Goal: Task Accomplishment & Management: Manage account settings

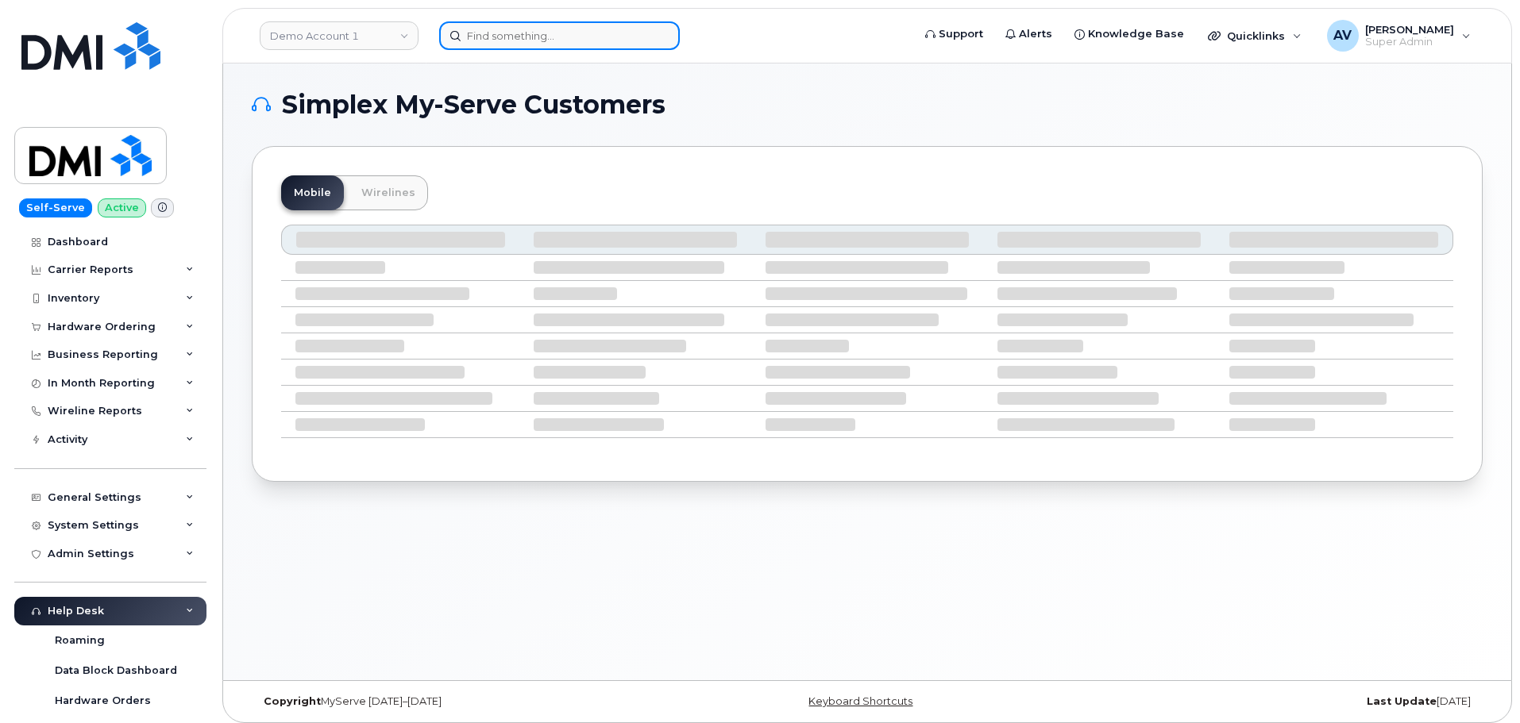
click at [613, 39] on input at bounding box center [559, 35] width 241 height 29
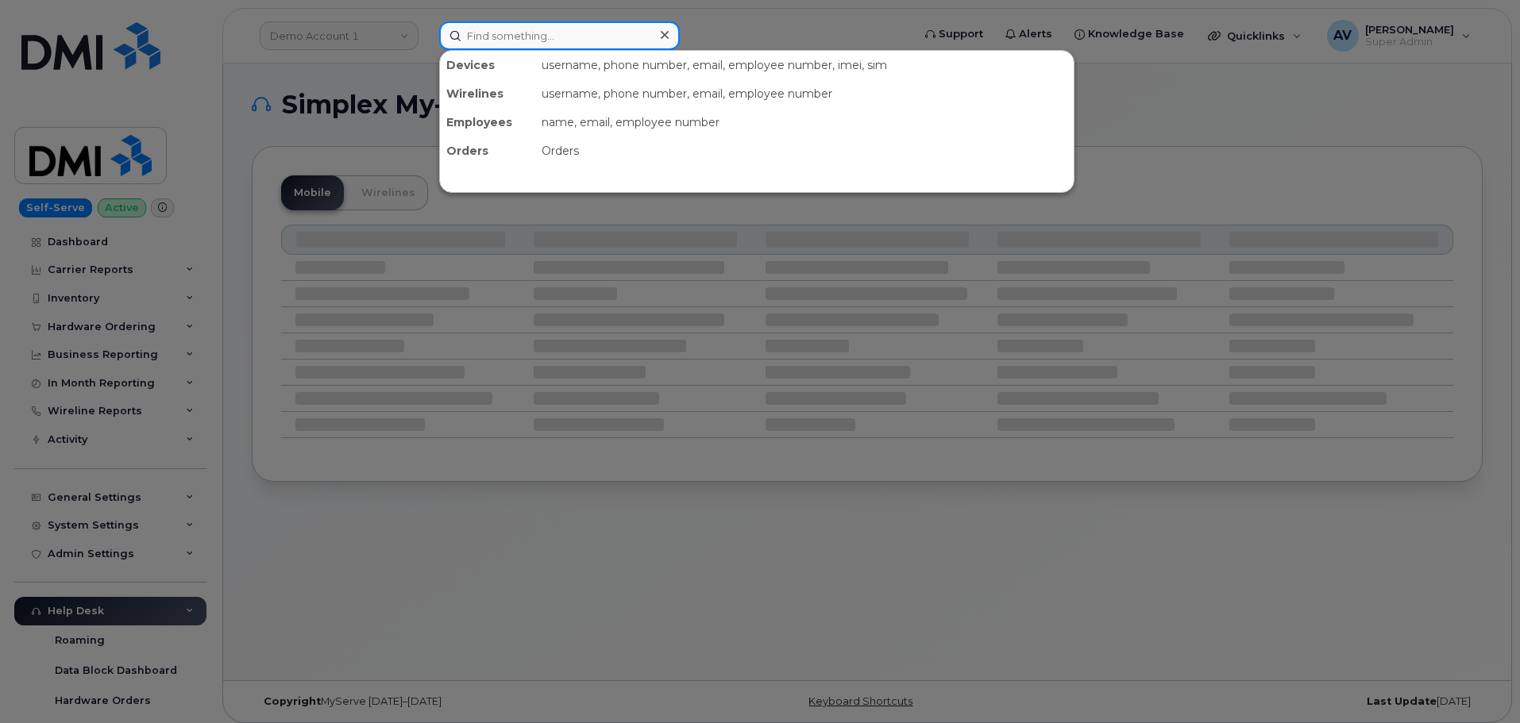
paste input "[PERSON_NAME]"
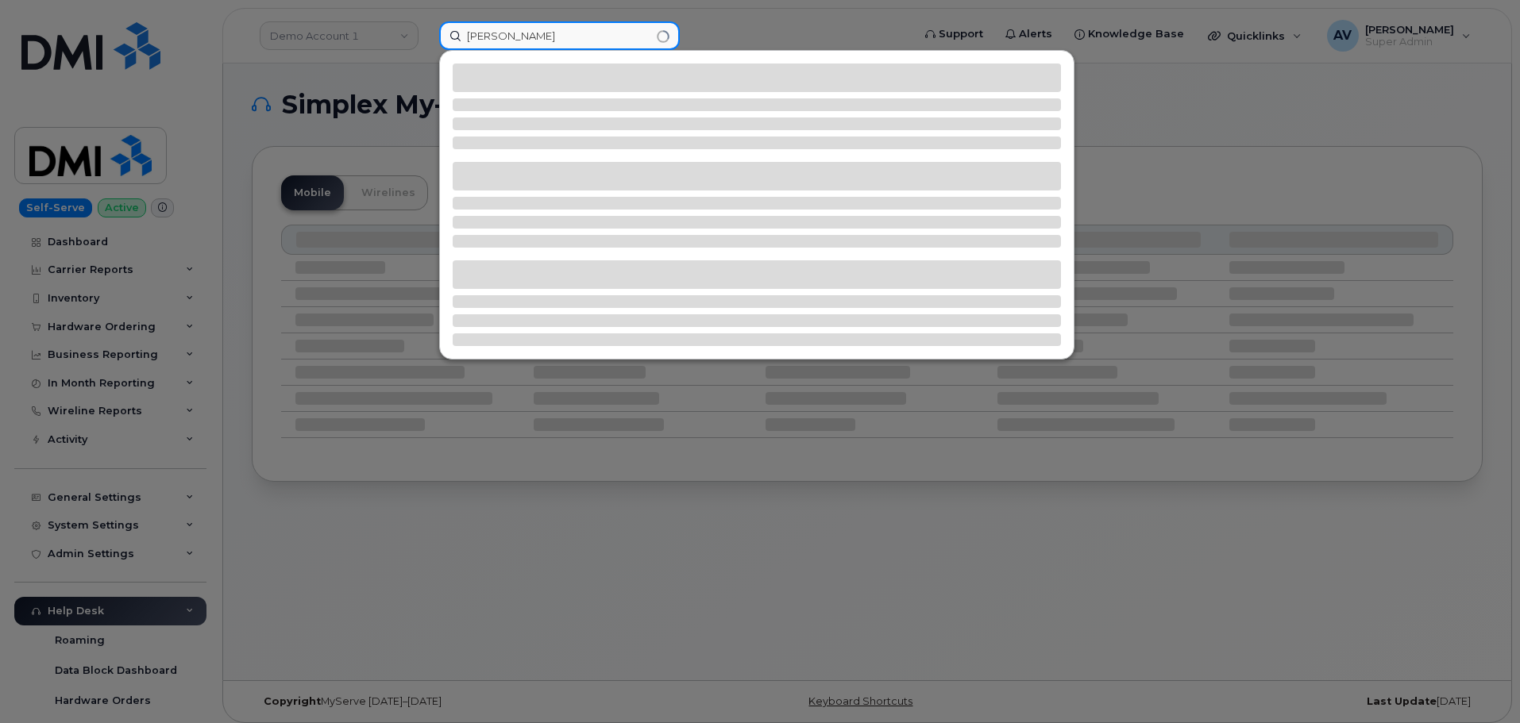
type input "[PERSON_NAME]"
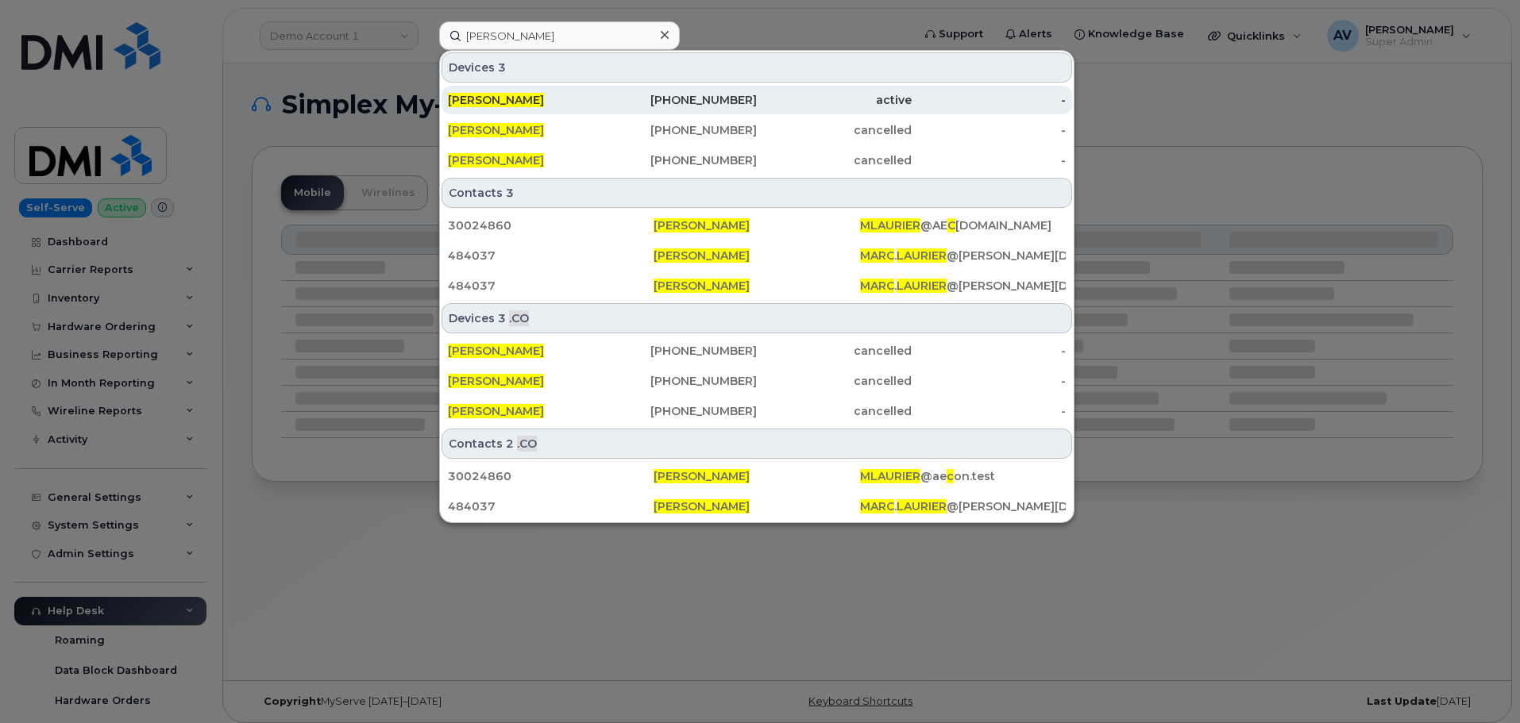
click at [599, 106] on div "[PERSON_NAME]" at bounding box center [525, 100] width 155 height 16
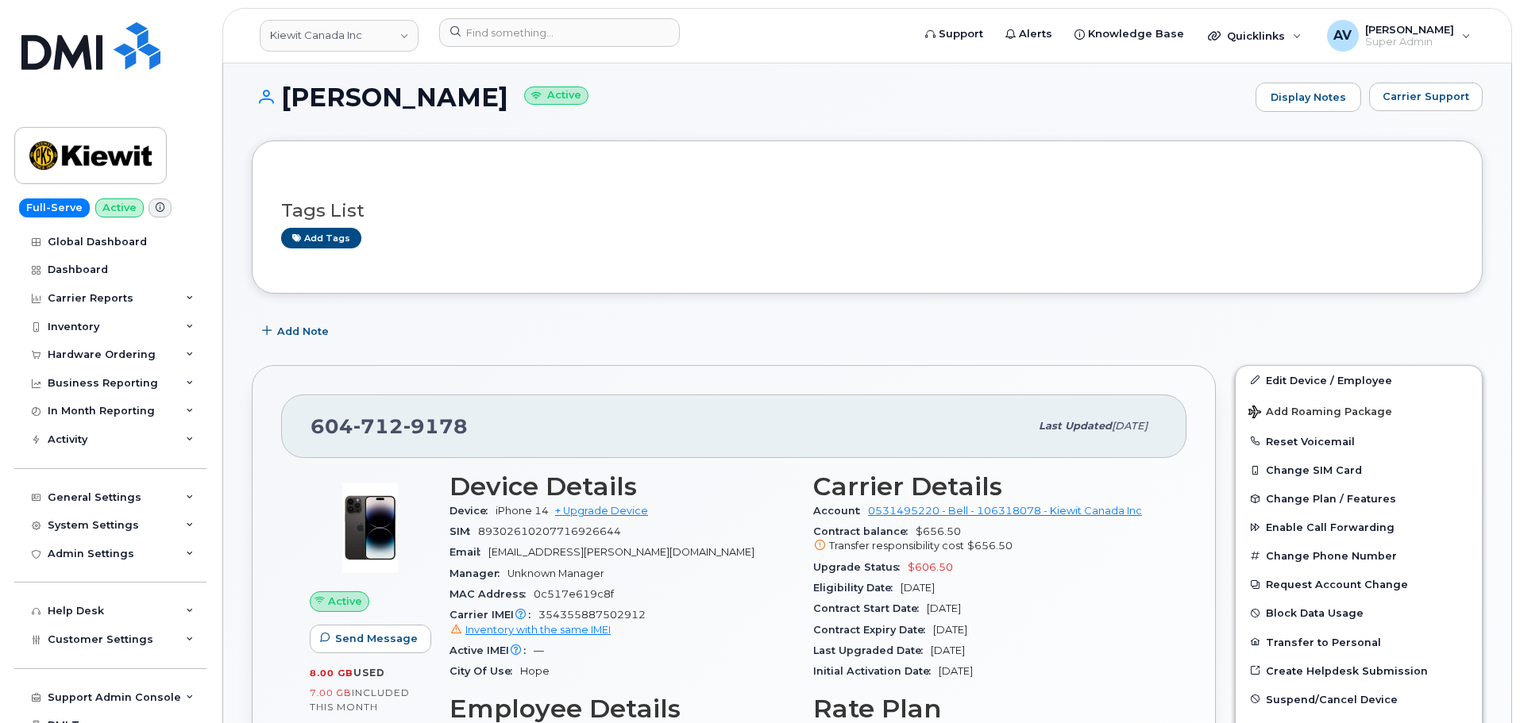
scroll to position [159, 0]
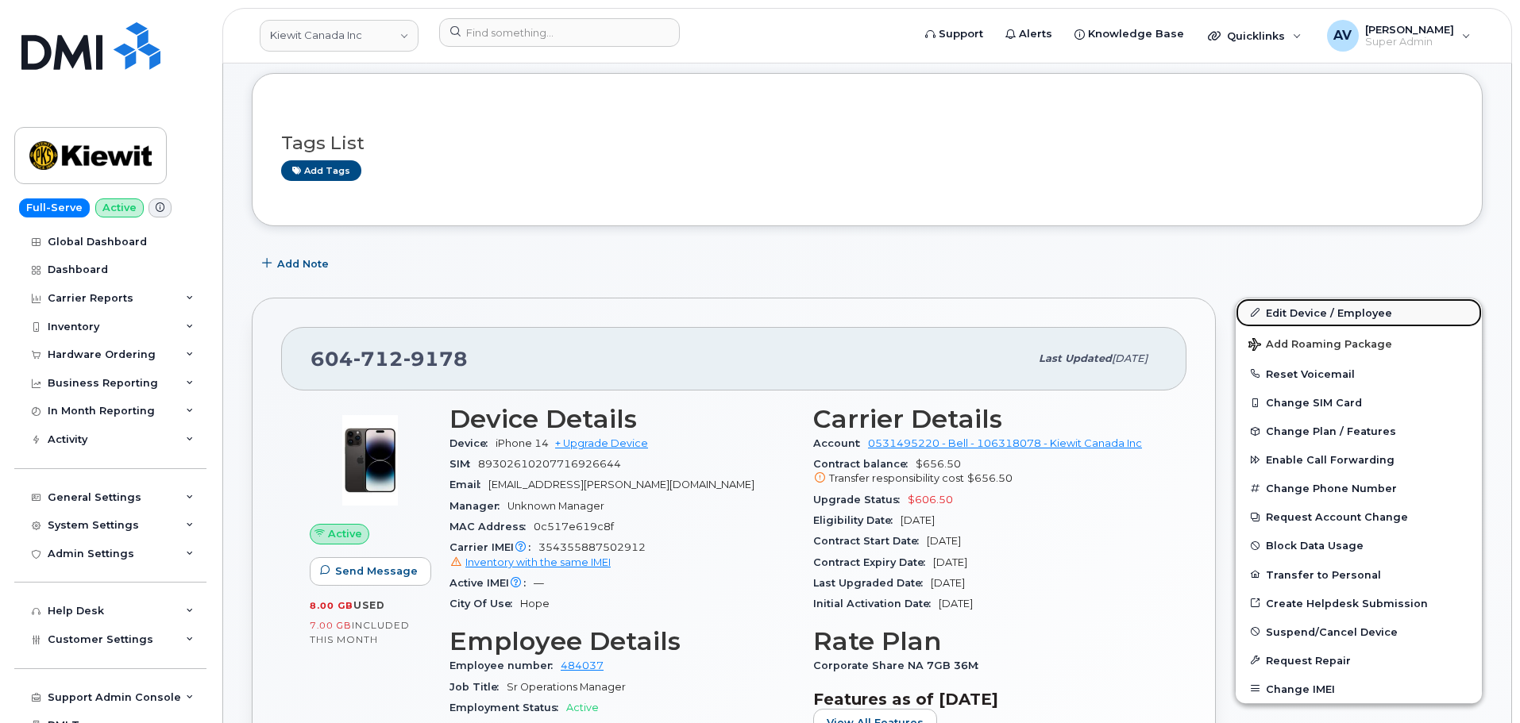
click at [1313, 309] on link "Edit Device / Employee" at bounding box center [1359, 313] width 246 height 29
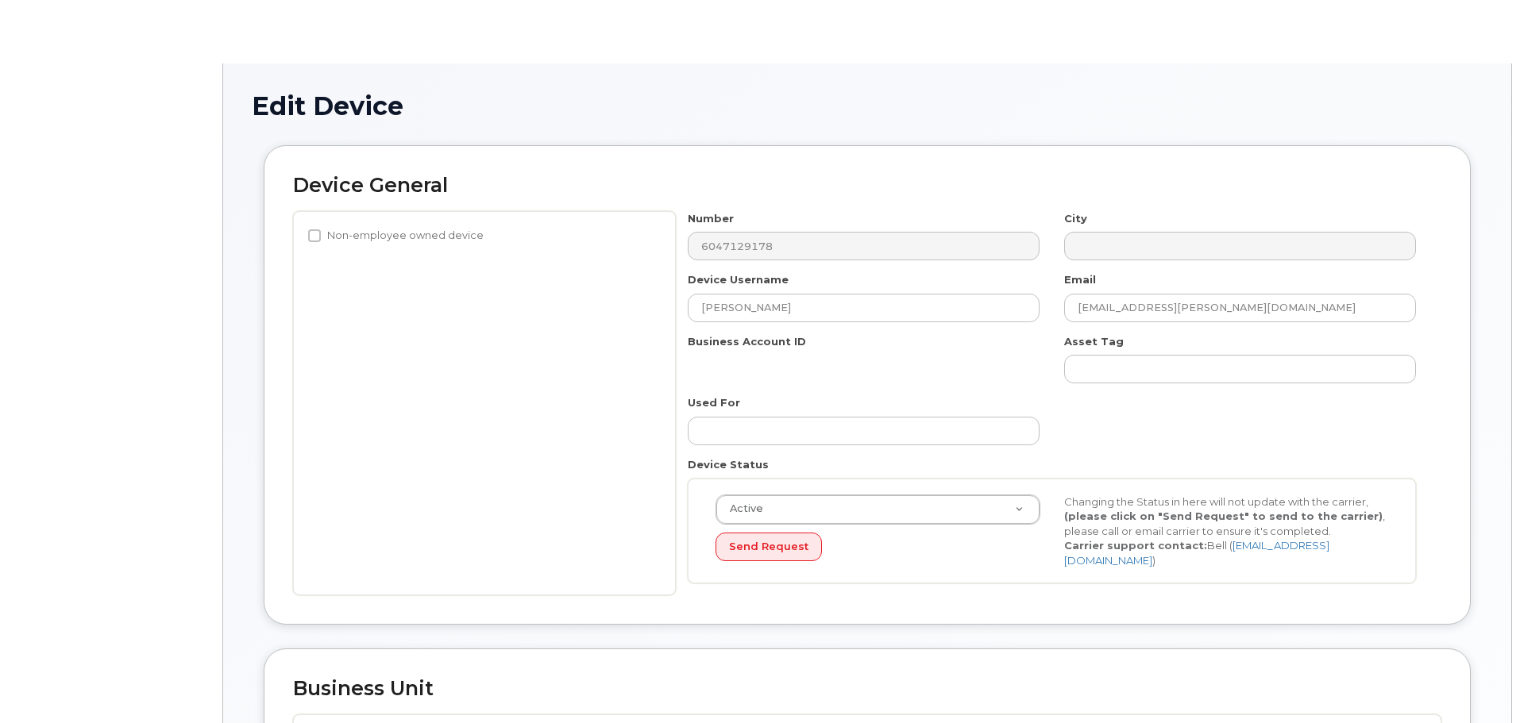
select select "14059"
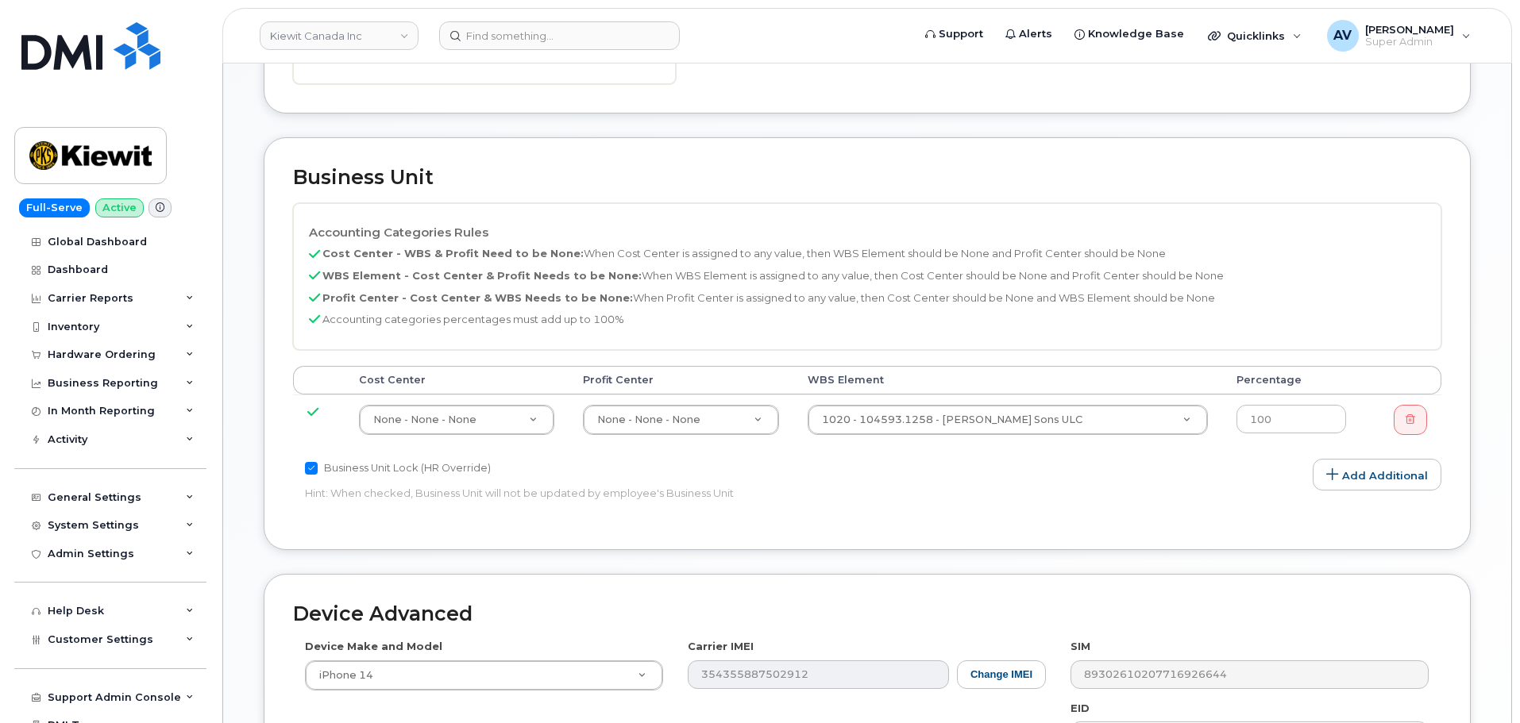
scroll to position [794, 0]
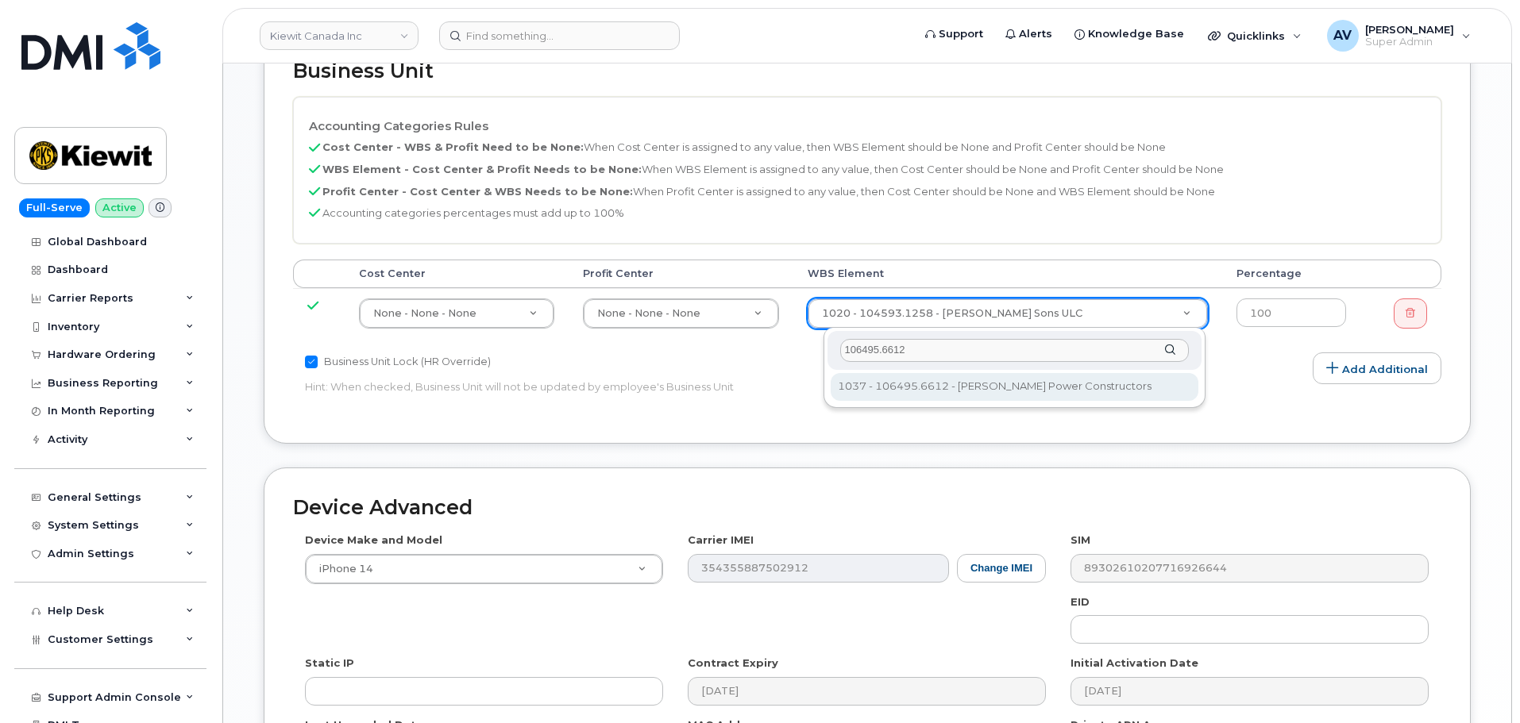
type input "106495.6612"
type input "35811949"
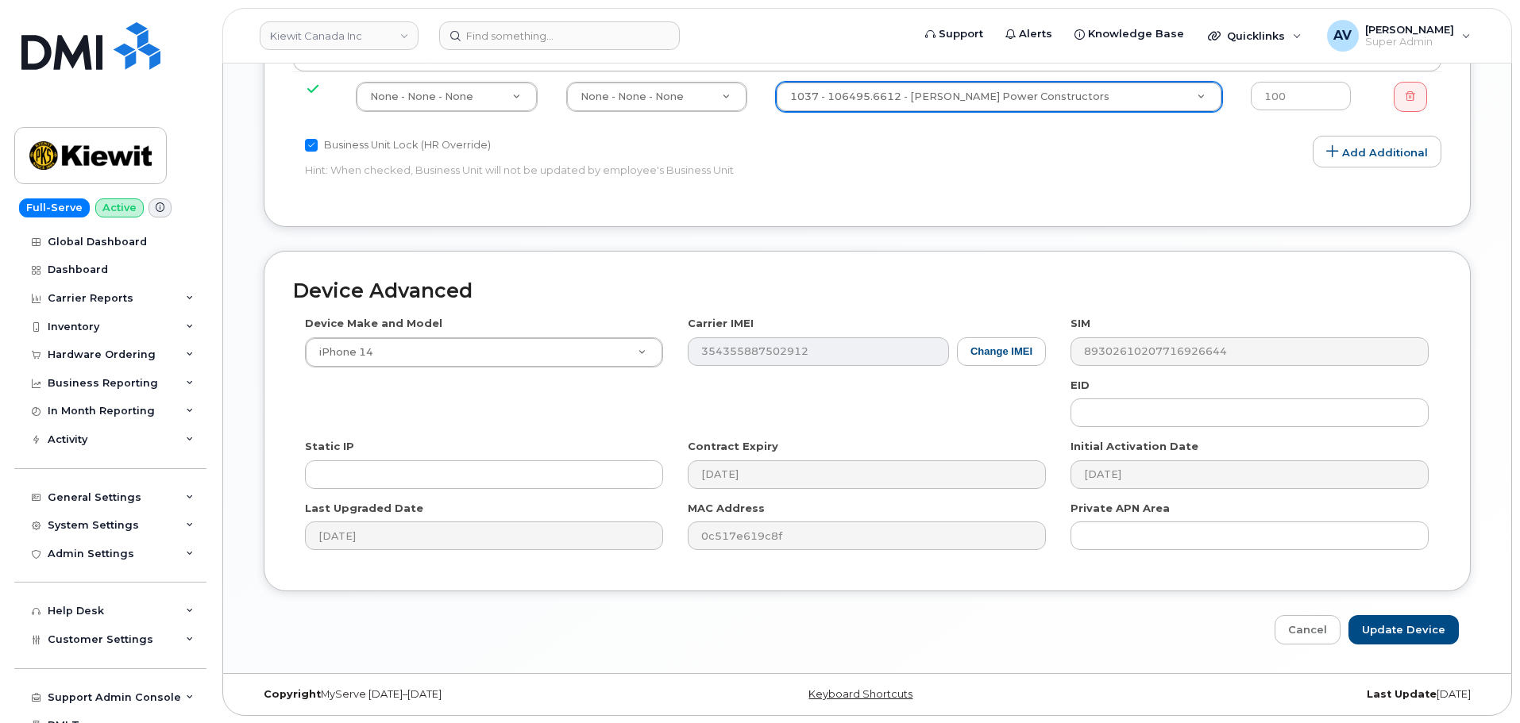
scroll to position [1012, 0]
click at [1399, 631] on input "Update Device" at bounding box center [1403, 629] width 110 height 29
type input "Saving..."
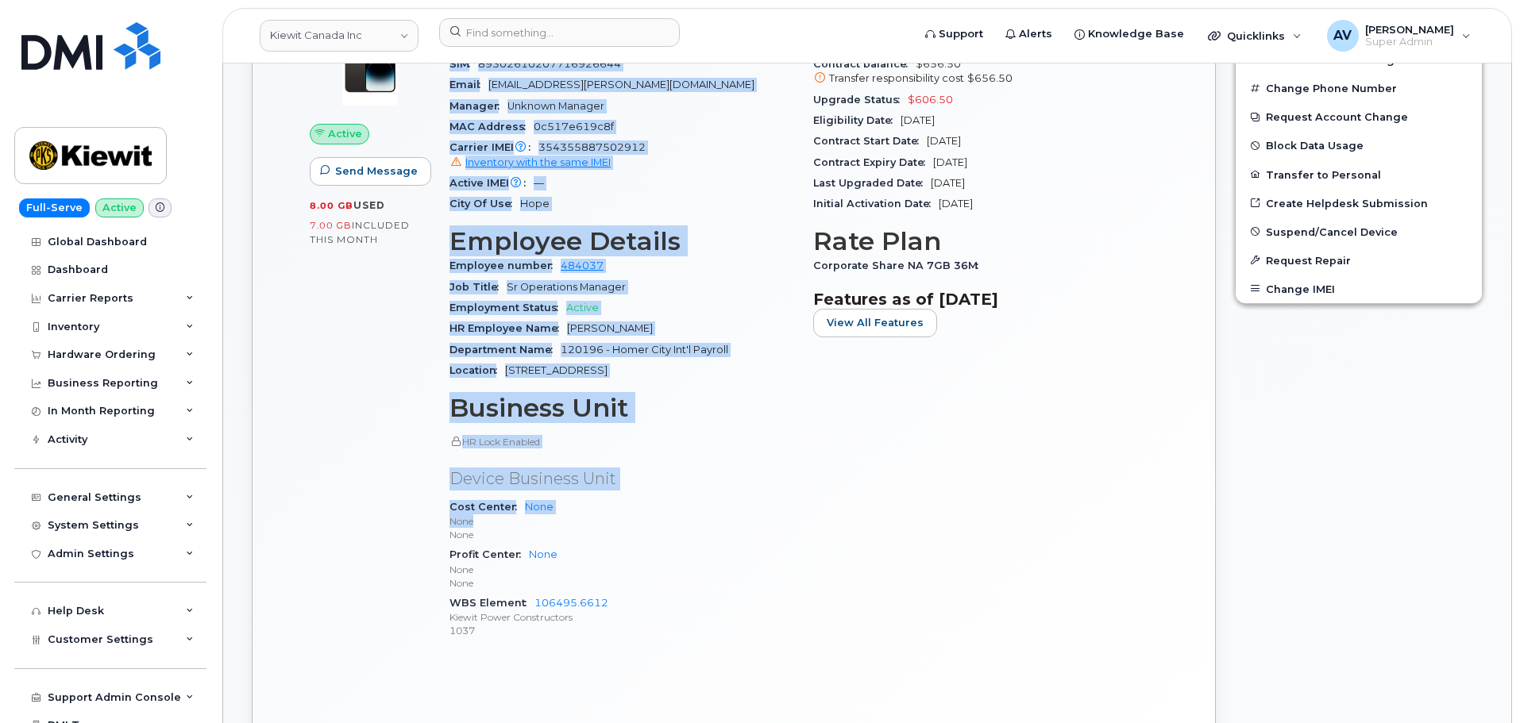
scroll to position [635, 0]
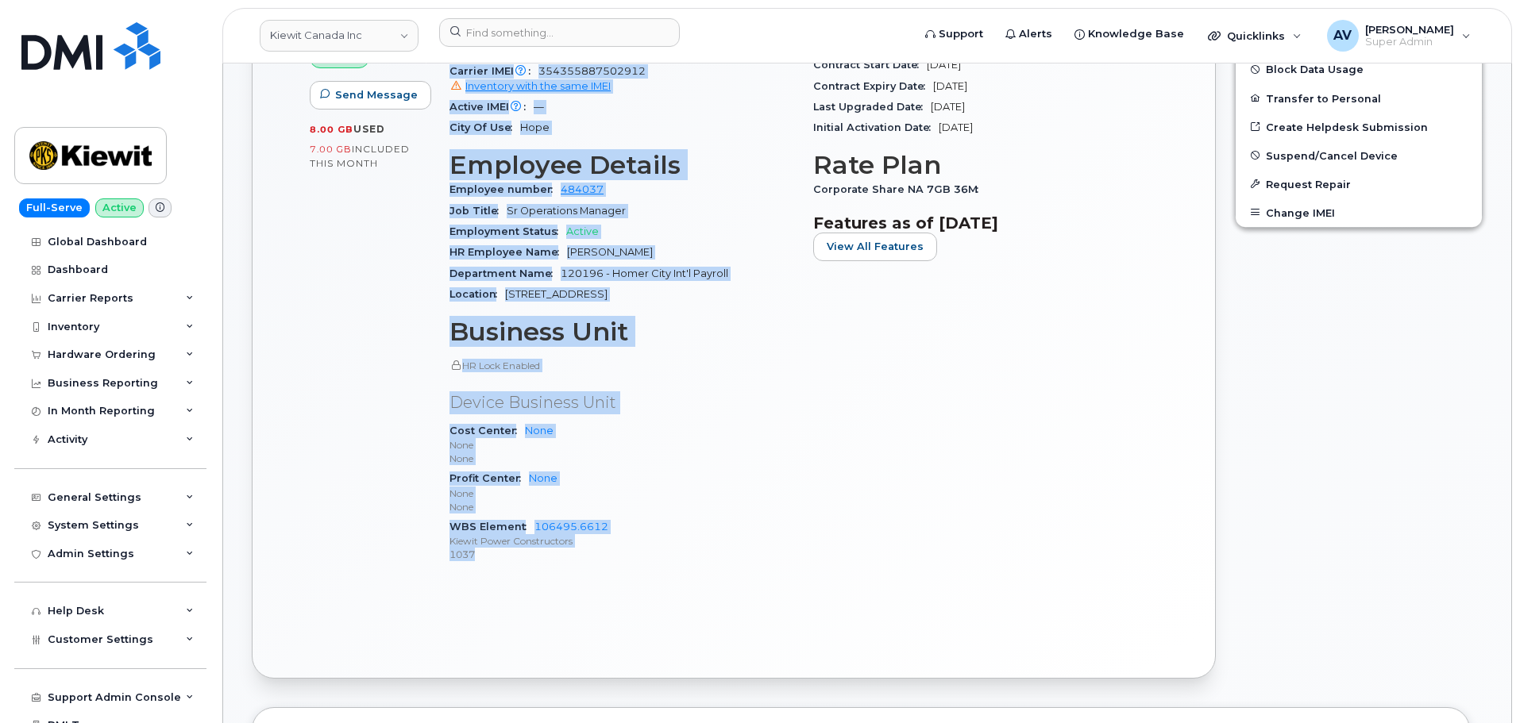
drag, startPoint x: 452, startPoint y: 260, endPoint x: 666, endPoint y: 564, distance: 372.1
click at [666, 564] on div "Device Details Device iPhone 14 + Upgrade Device SIM 89302610207716926644 Email…" at bounding box center [622, 253] width 364 height 669
copy div "Device Details Device iPhone 14 + Upgrade Device SIM 89302610207716926644 Email…"
